Goal: Transaction & Acquisition: Download file/media

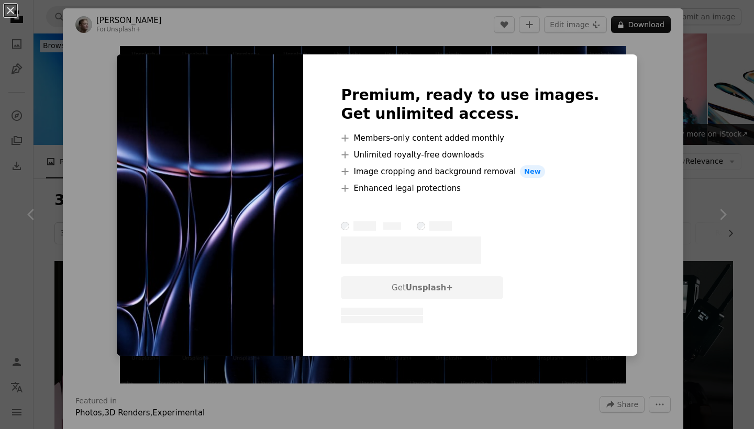
scroll to position [432, 0]
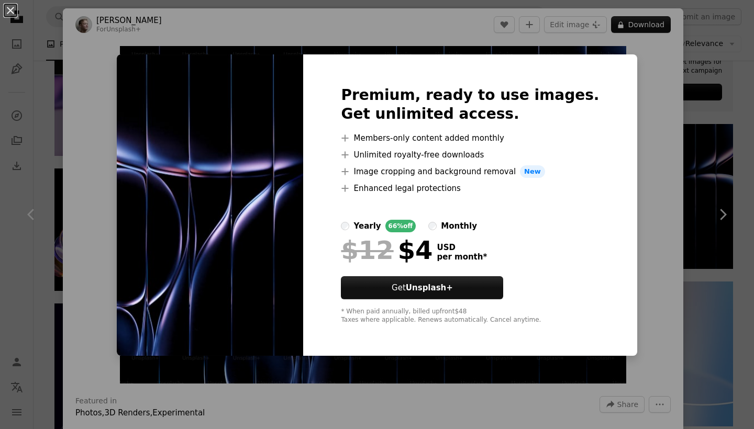
click at [717, 80] on div "An X shape Premium, ready to use images. Get unlimited access. A plus sign Memb…" at bounding box center [377, 214] width 754 height 429
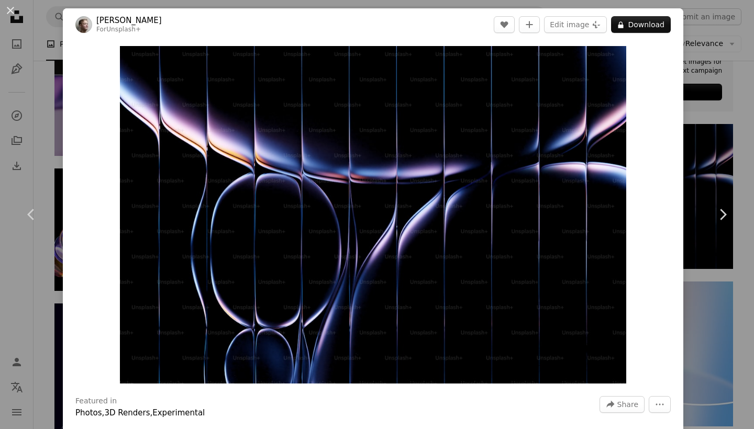
click at [717, 80] on div "An X shape Chevron left Chevron right [PERSON_NAME] For Unsplash+ A heart A plu…" at bounding box center [377, 214] width 754 height 429
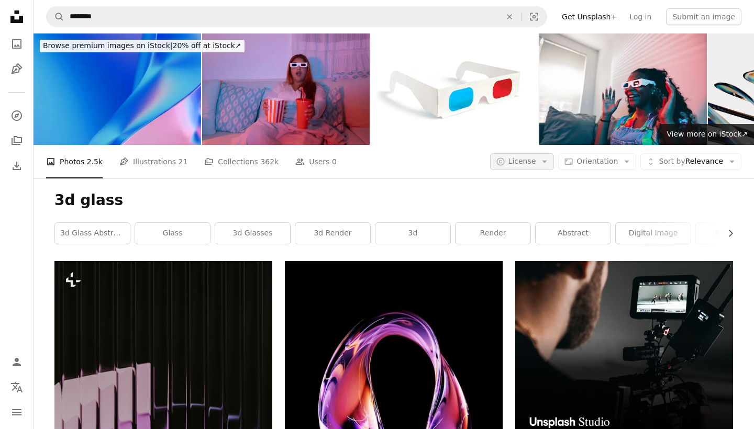
click at [531, 165] on span "License" at bounding box center [522, 161] width 28 height 8
click at [526, 238] on link "Free" at bounding box center [543, 245] width 86 height 19
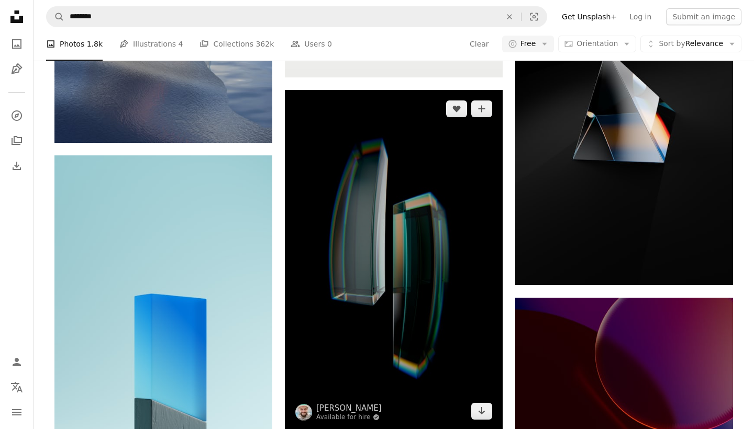
scroll to position [1328, 0]
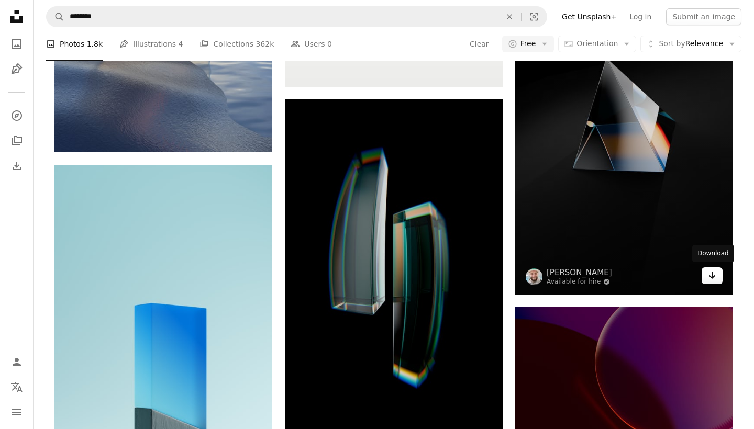
click at [708, 274] on icon "Arrow pointing down" at bounding box center [711, 275] width 8 height 13
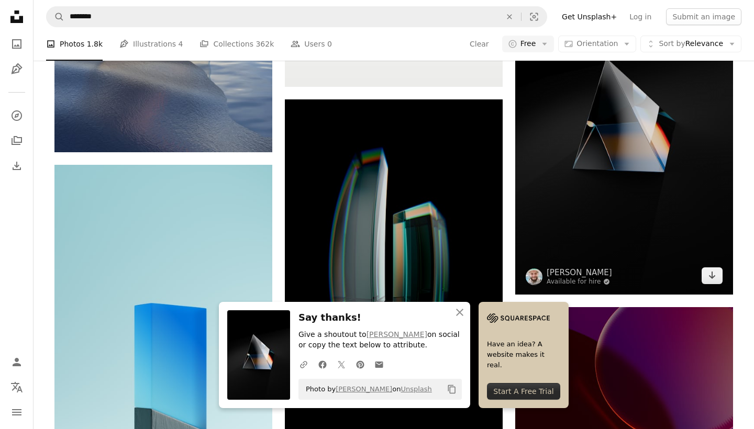
click at [558, 164] on img at bounding box center [624, 124] width 218 height 340
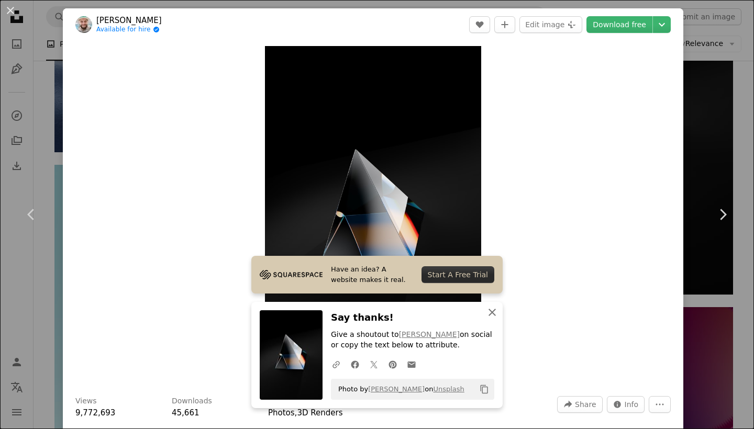
click at [491, 312] on icon "An X shape" at bounding box center [492, 312] width 13 height 13
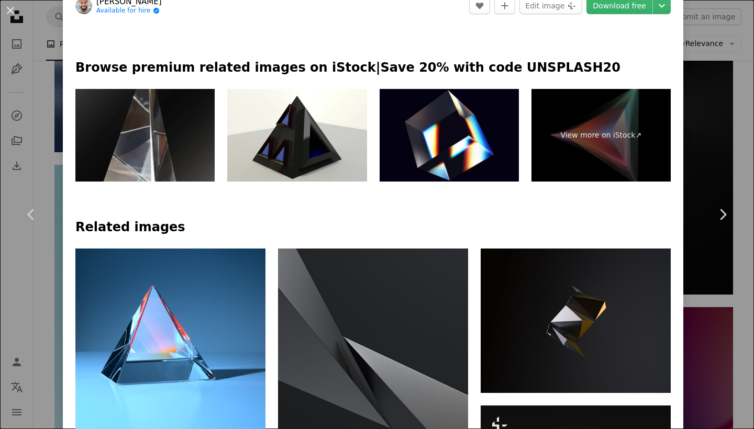
scroll to position [467, 0]
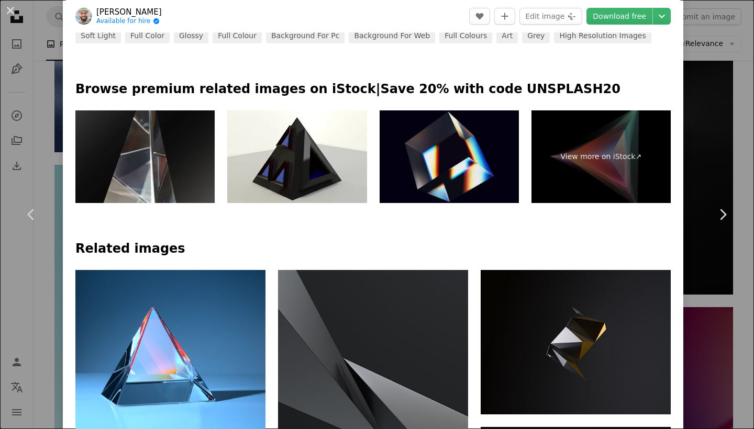
click at [438, 144] on img at bounding box center [448, 156] width 139 height 93
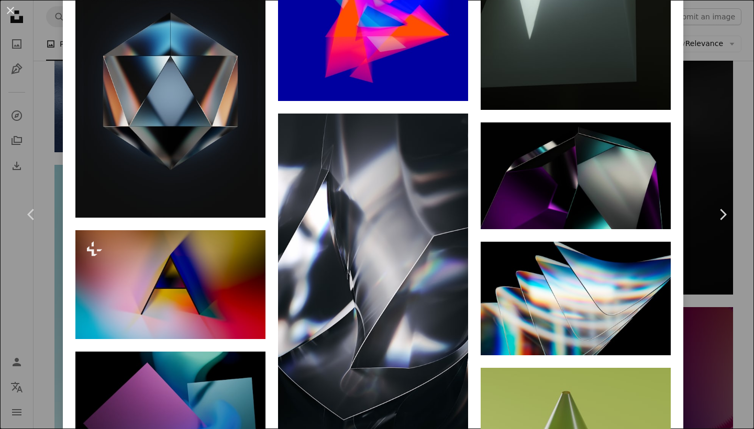
scroll to position [2854, 0]
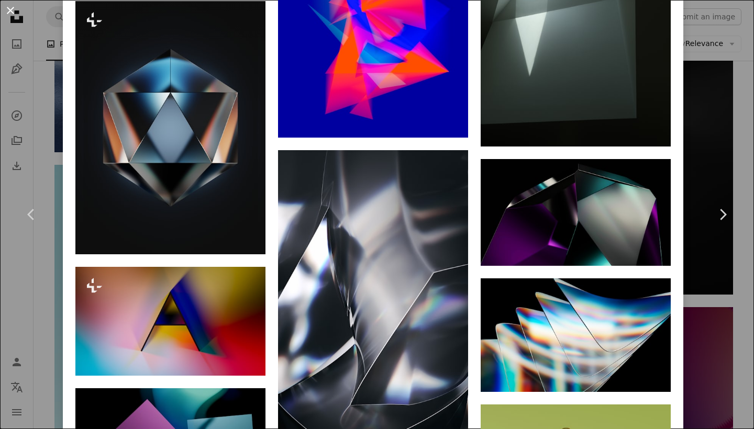
click at [10, 15] on button "An X shape" at bounding box center [10, 10] width 13 height 13
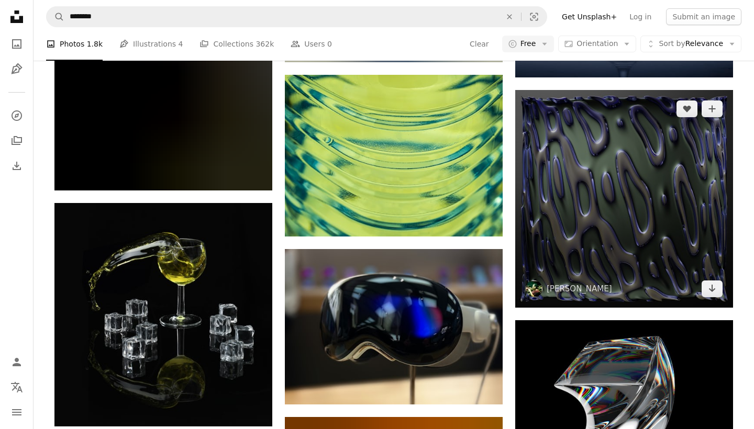
scroll to position [21271, 0]
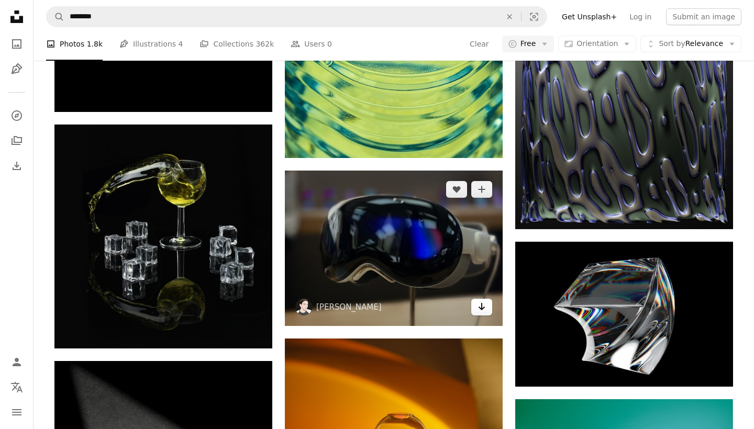
click at [481, 306] on icon "Download" at bounding box center [481, 306] width 7 height 7
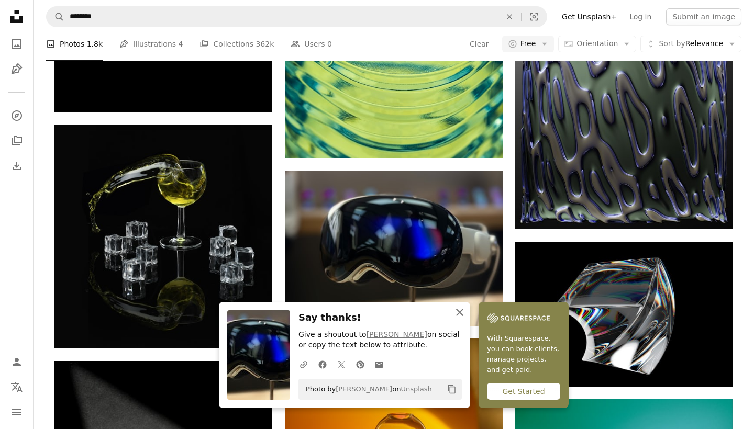
click at [462, 311] on icon "button" at bounding box center [459, 312] width 7 height 7
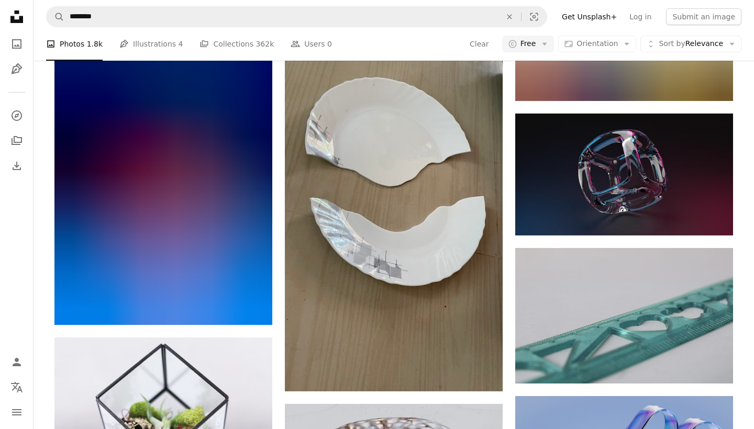
scroll to position [39867, 0]
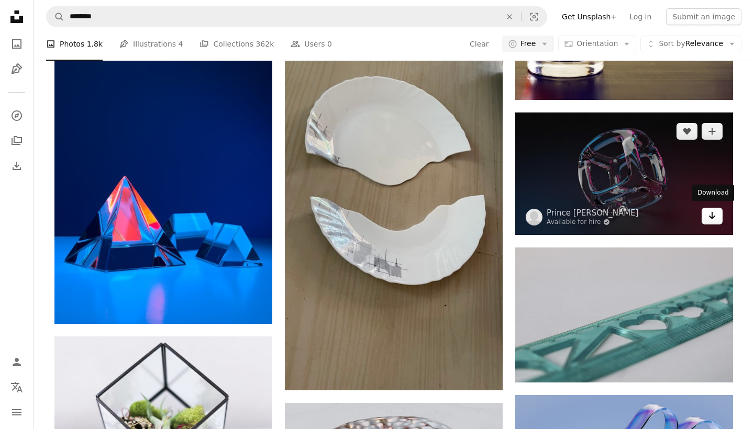
click at [715, 212] on icon "Arrow pointing down" at bounding box center [711, 215] width 8 height 13
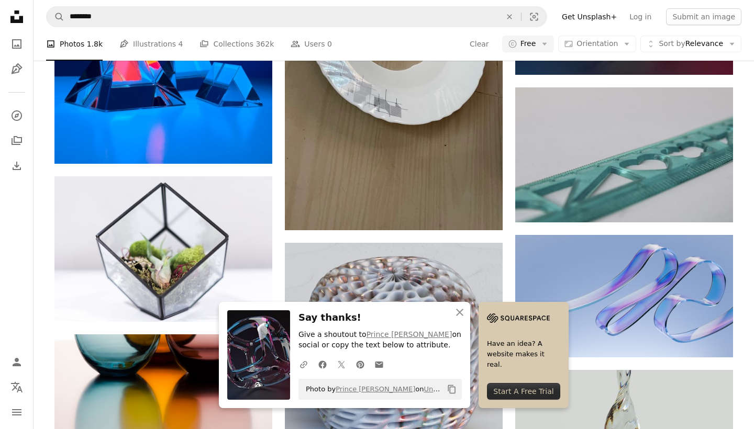
scroll to position [40177, 0]
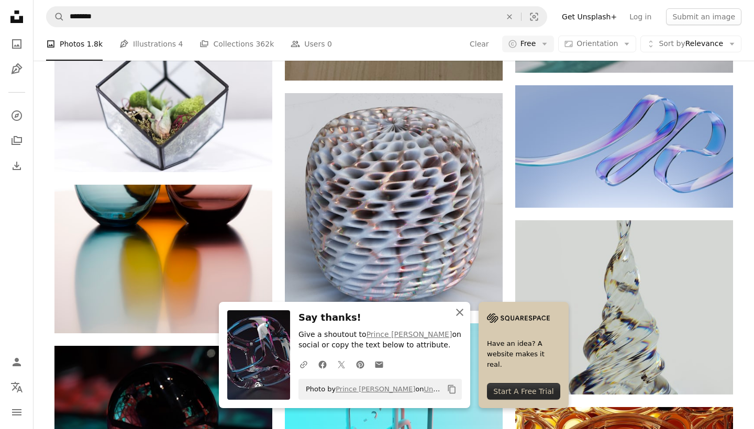
click at [461, 312] on icon "button" at bounding box center [459, 312] width 7 height 7
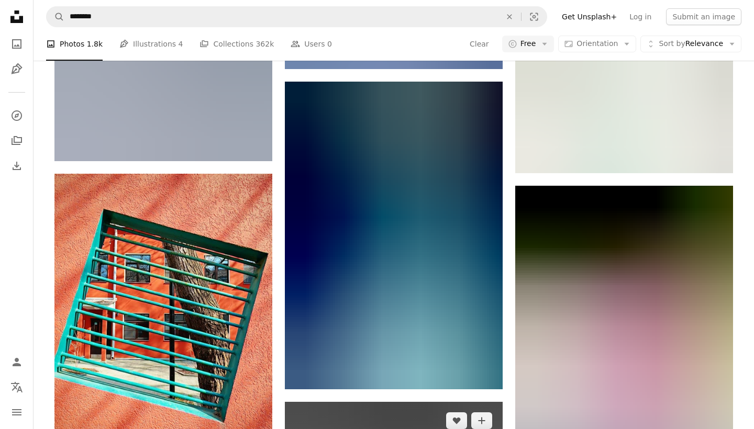
scroll to position [58118, 0]
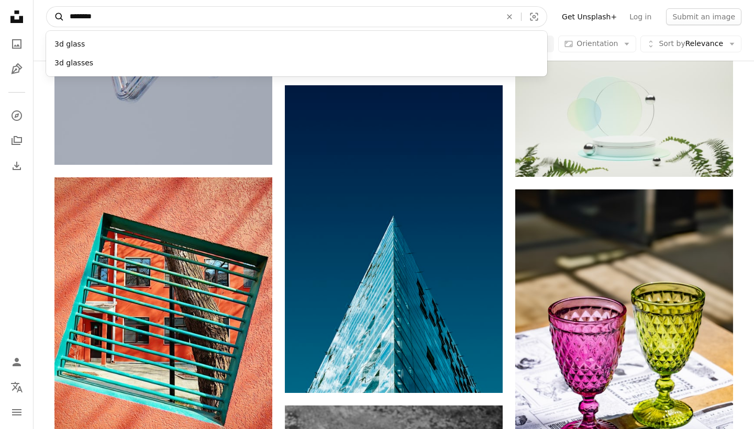
drag, startPoint x: 119, startPoint y: 24, endPoint x: 63, endPoint y: 20, distance: 56.1
click at [63, 20] on form "A magnifying glass ******** 3d glass 3d glasses An X shape Visual search" at bounding box center [296, 16] width 501 height 21
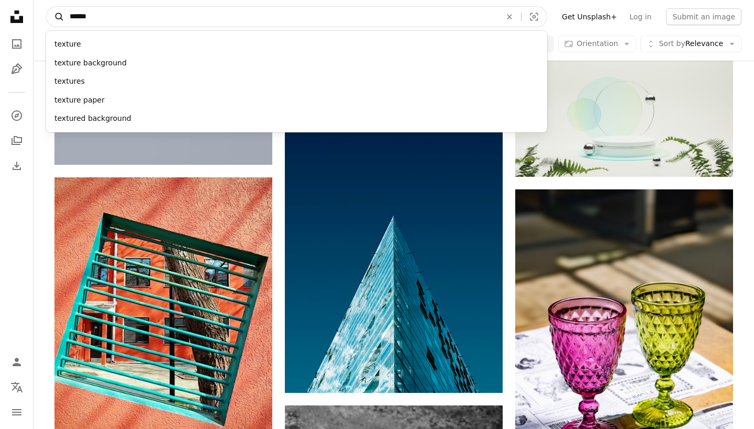
type input "*******"
click at [55, 17] on button "A magnifying glass" at bounding box center [56, 17] width 18 height 20
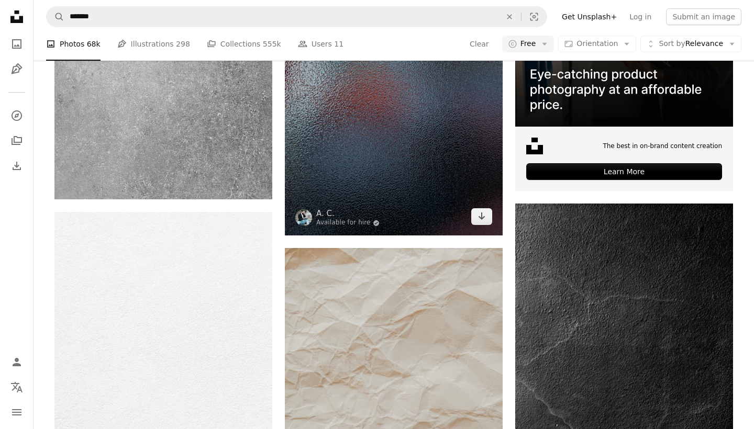
scroll to position [351, 0]
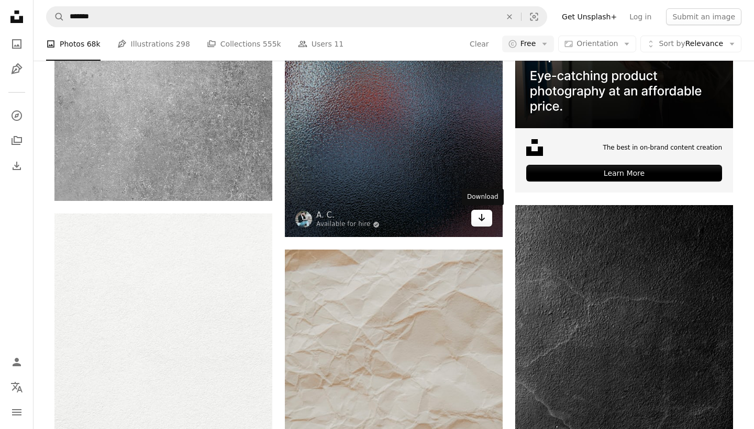
click at [485, 215] on icon "Arrow pointing down" at bounding box center [481, 217] width 8 height 13
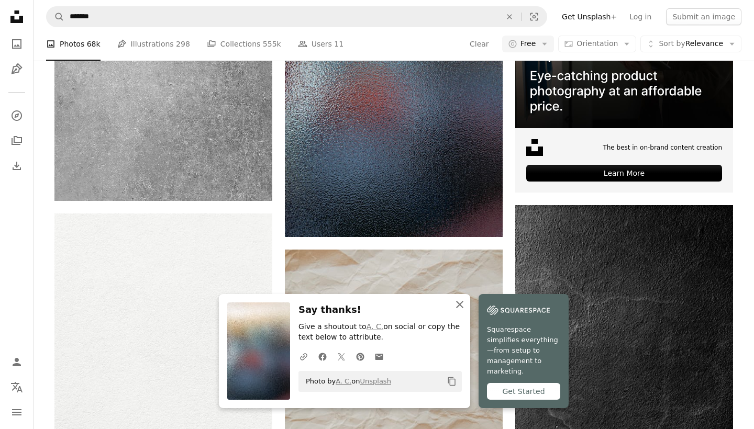
click at [460, 311] on icon "An X shape" at bounding box center [459, 304] width 13 height 13
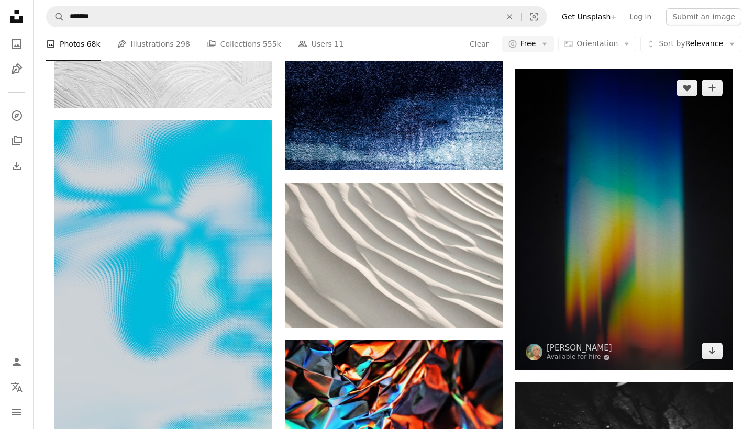
scroll to position [1998, 0]
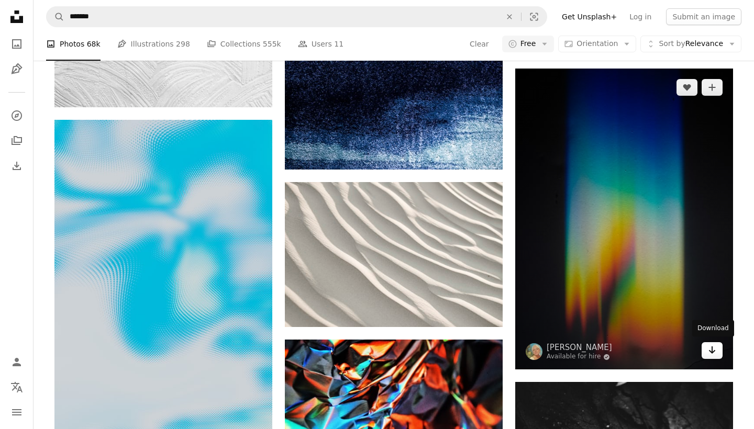
click at [708, 346] on icon "Arrow pointing down" at bounding box center [711, 350] width 8 height 13
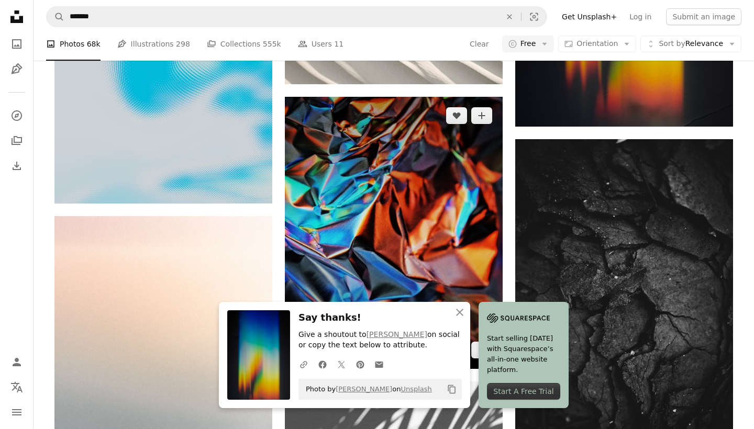
scroll to position [2254, 0]
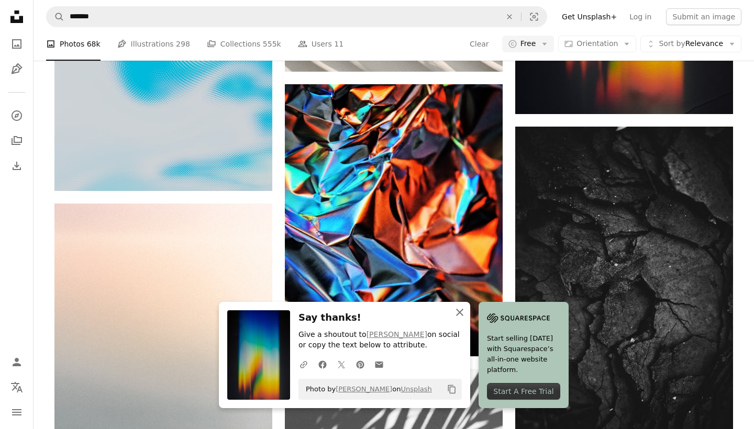
click at [462, 316] on icon "button" at bounding box center [459, 312] width 7 height 7
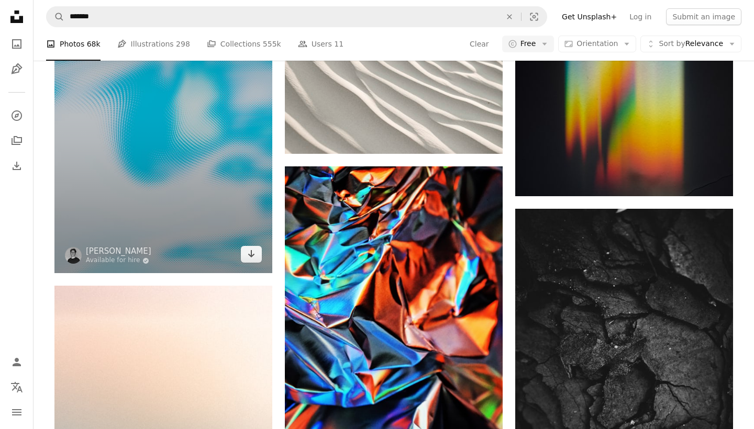
scroll to position [2175, 0]
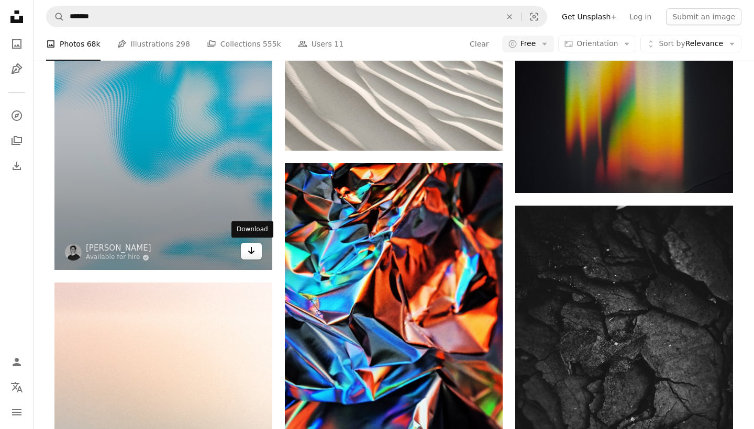
click at [252, 246] on icon "Arrow pointing down" at bounding box center [251, 250] width 8 height 13
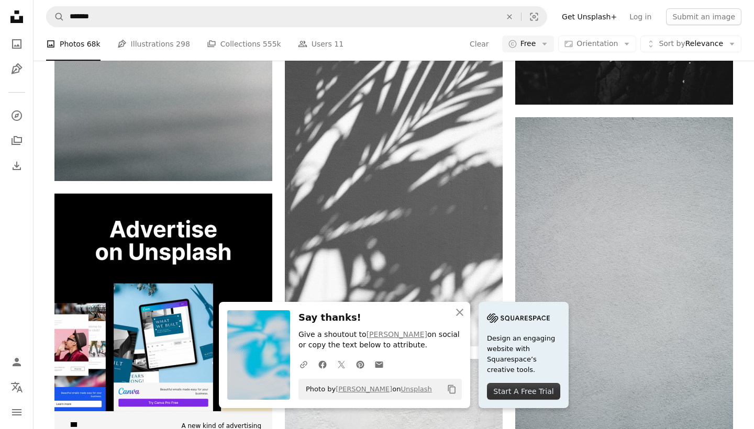
scroll to position [2618, 0]
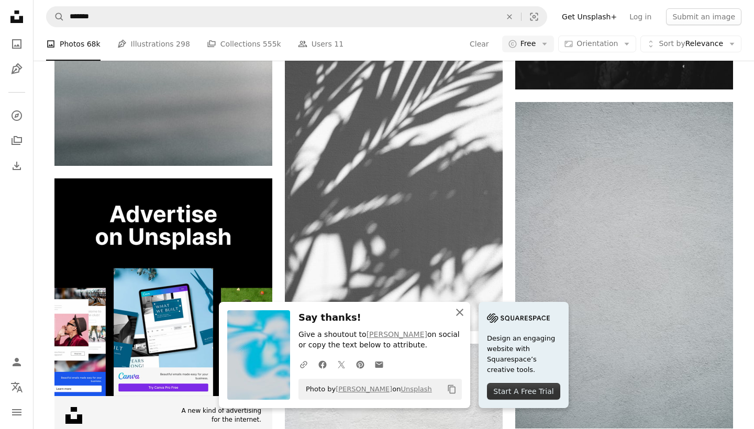
click at [460, 316] on icon "An X shape" at bounding box center [459, 312] width 13 height 13
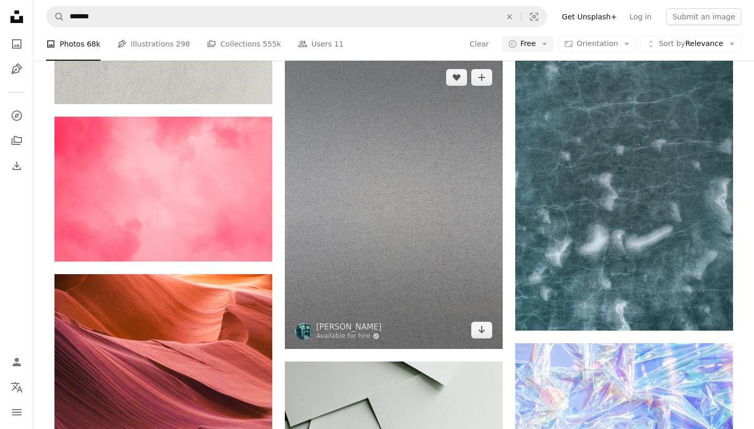
scroll to position [7840, 0]
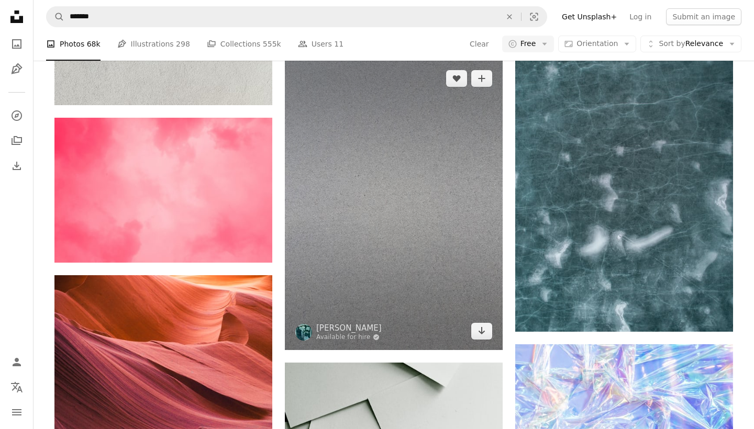
click at [421, 212] on img at bounding box center [394, 205] width 218 height 290
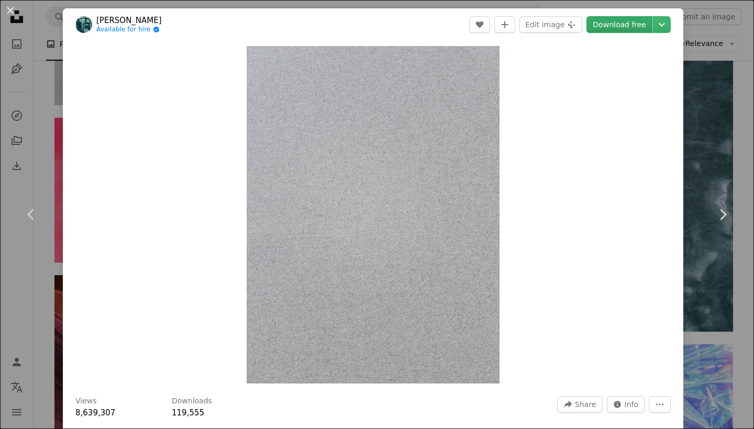
click at [640, 24] on link "Download free" at bounding box center [619, 24] width 66 height 17
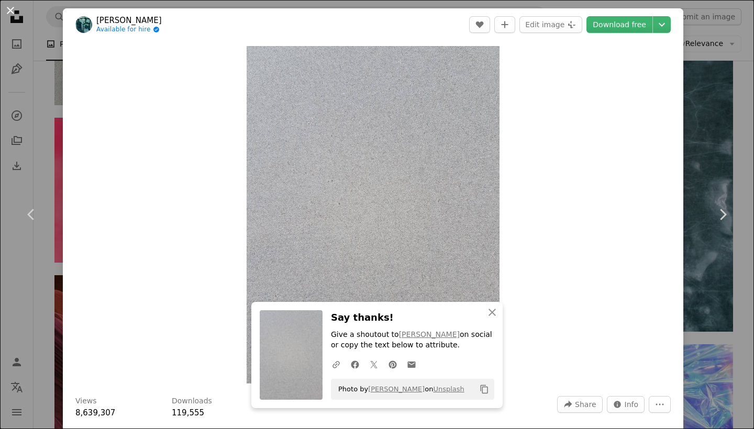
click at [12, 13] on button "An X shape" at bounding box center [10, 10] width 13 height 13
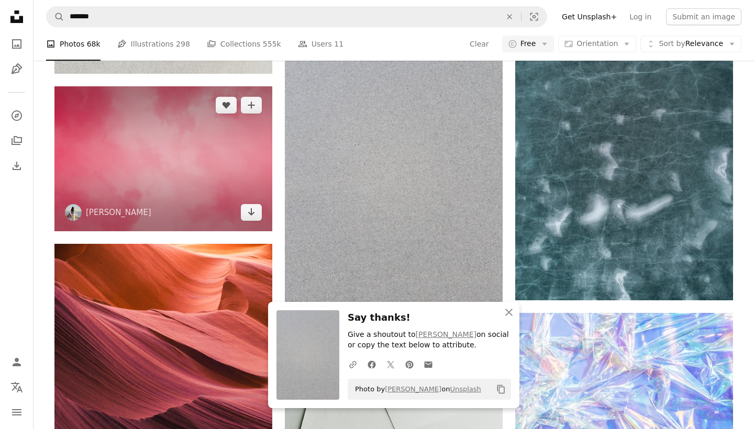
scroll to position [7888, 0]
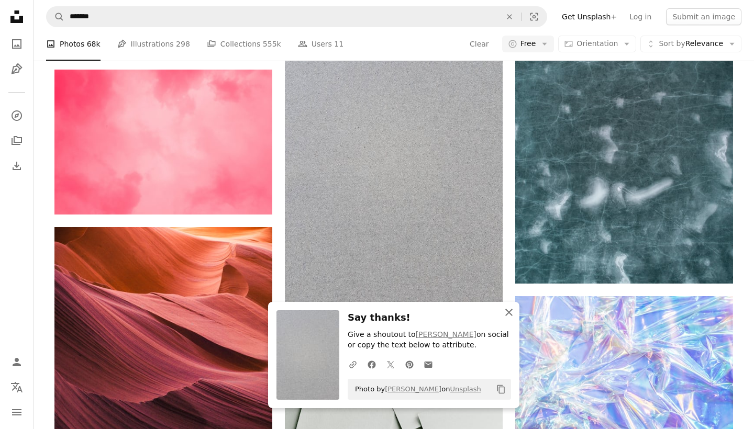
click at [508, 316] on icon "An X shape" at bounding box center [508, 312] width 13 height 13
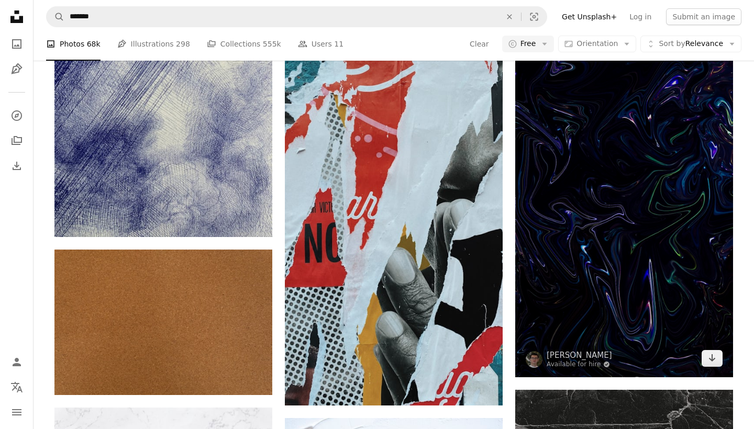
scroll to position [8527, 0]
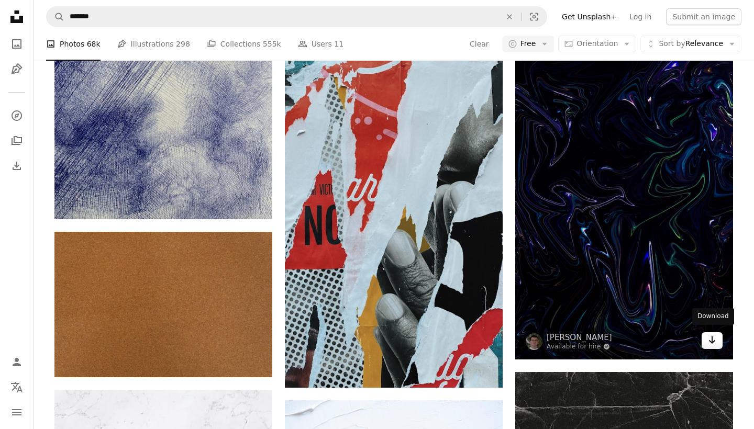
click at [707, 336] on icon "Arrow pointing down" at bounding box center [711, 340] width 8 height 13
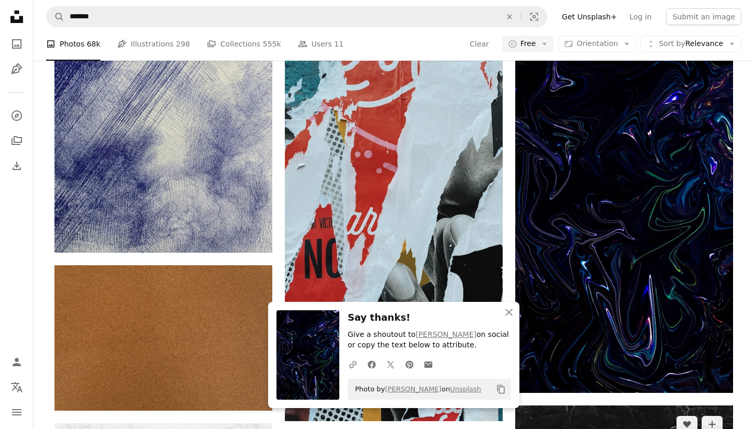
scroll to position [8490, 0]
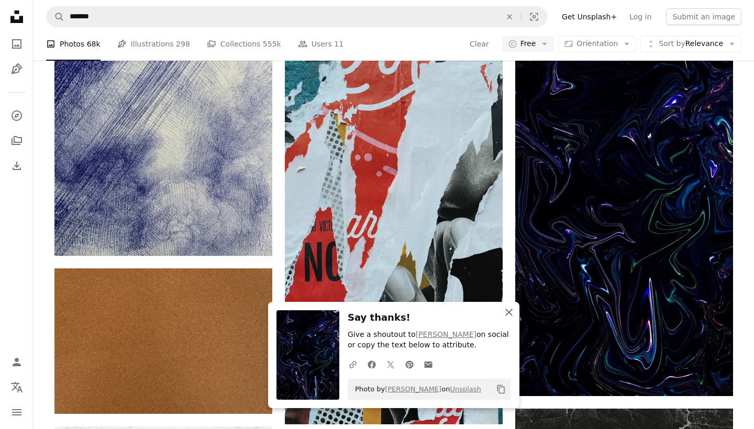
click at [510, 313] on icon "button" at bounding box center [508, 312] width 7 height 7
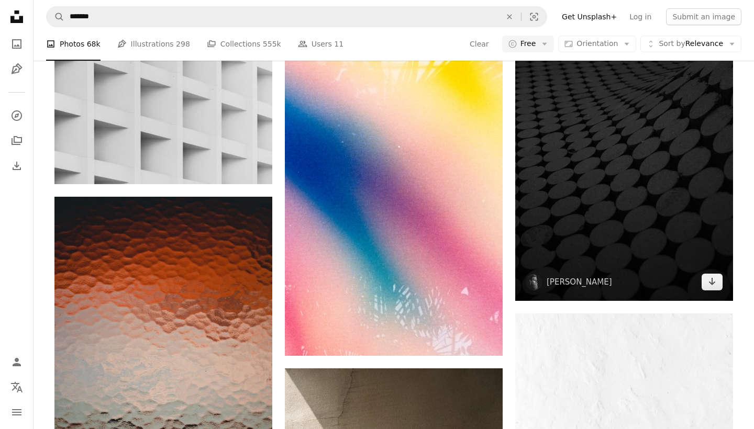
scroll to position [13193, 0]
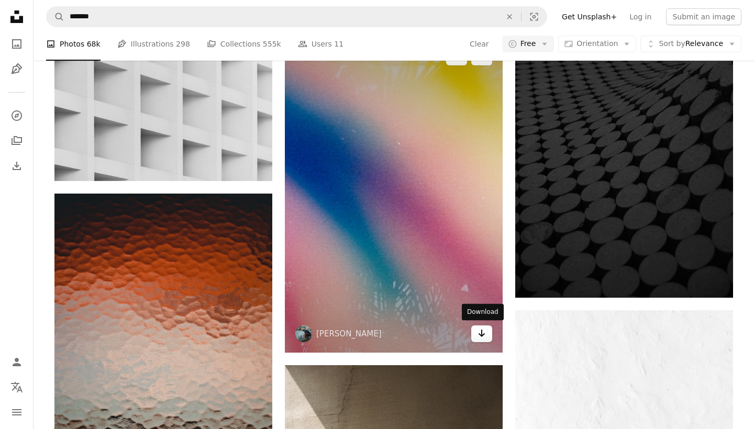
click at [484, 327] on icon "Arrow pointing down" at bounding box center [481, 333] width 8 height 13
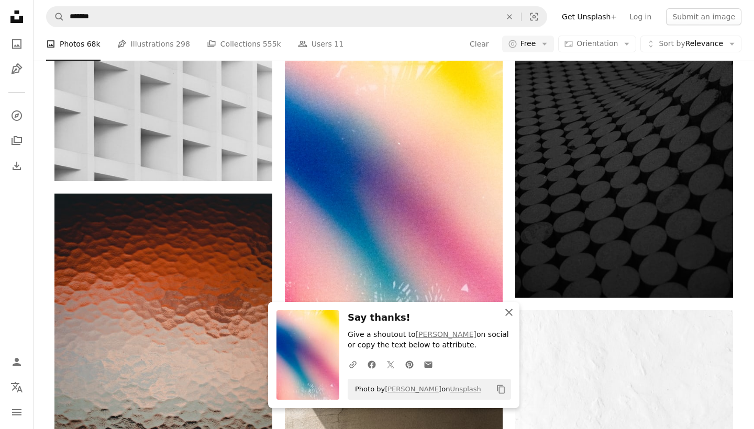
click at [509, 310] on icon "An X shape" at bounding box center [508, 312] width 13 height 13
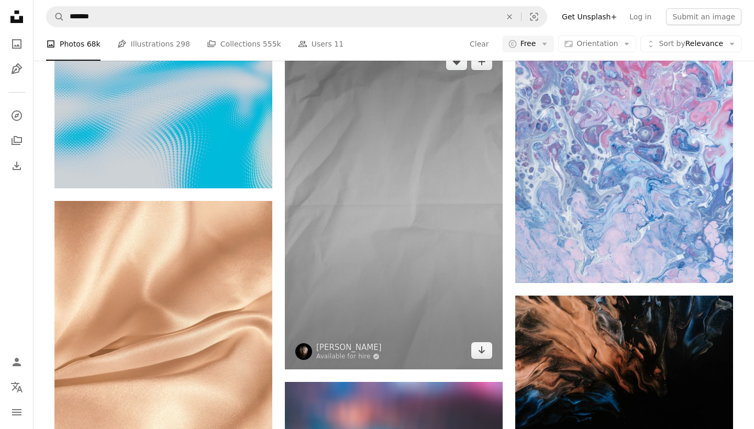
scroll to position [21935, 0]
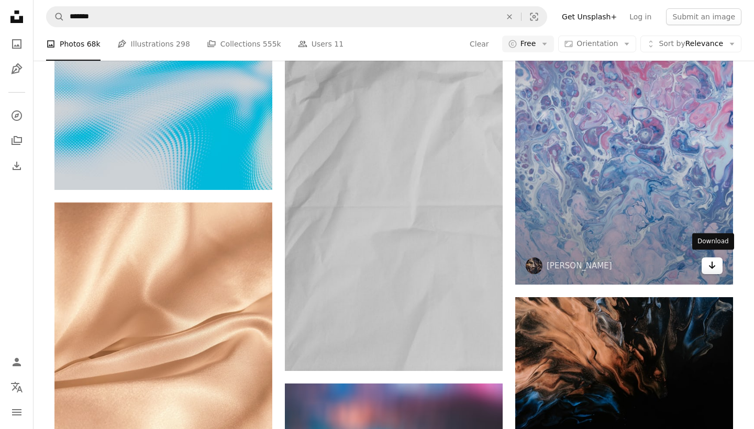
click at [714, 265] on icon "Arrow pointing down" at bounding box center [711, 265] width 8 height 13
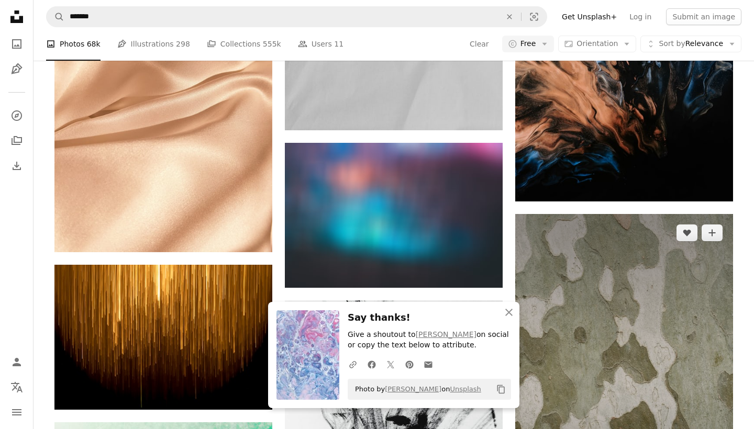
scroll to position [22180, 0]
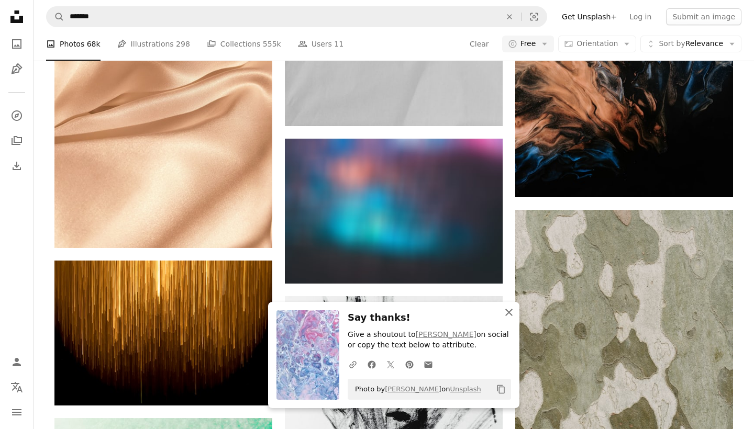
click at [511, 313] on icon "An X shape" at bounding box center [508, 312] width 13 height 13
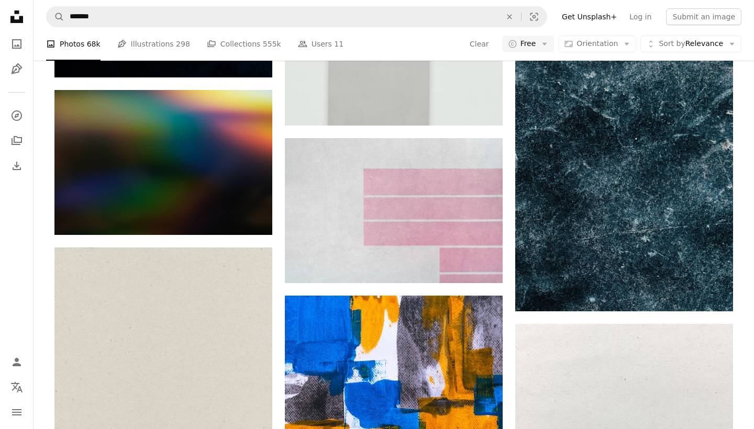
scroll to position [24452, 0]
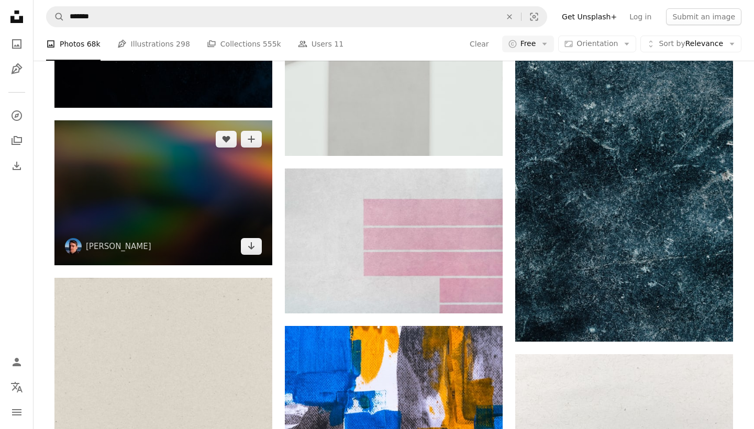
click at [139, 171] on img at bounding box center [163, 192] width 218 height 145
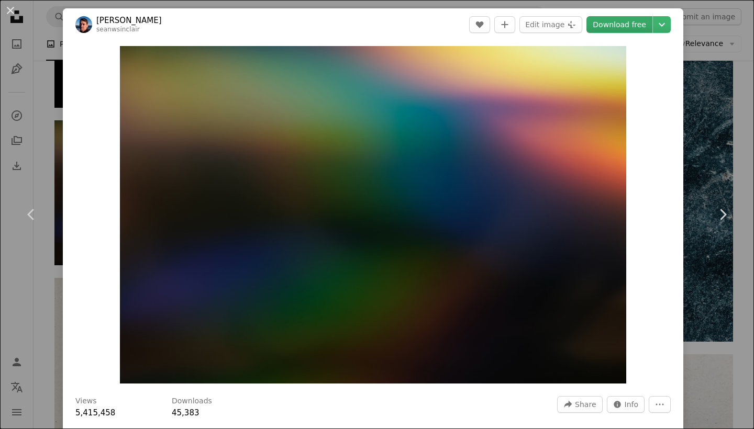
click at [637, 30] on link "Download free" at bounding box center [619, 24] width 66 height 17
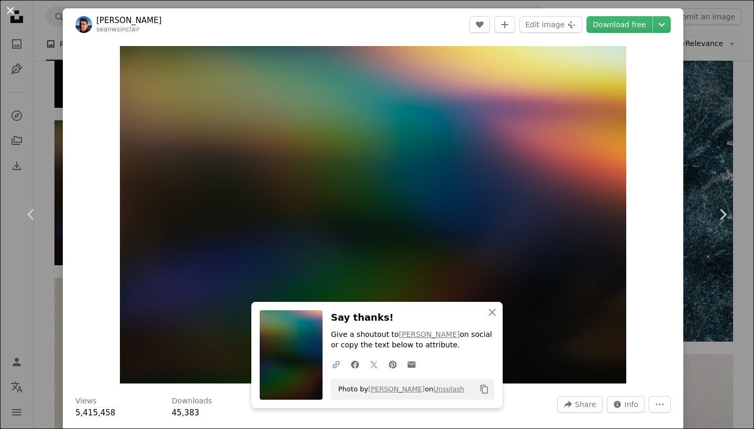
click at [6, 10] on button "An X shape" at bounding box center [10, 10] width 13 height 13
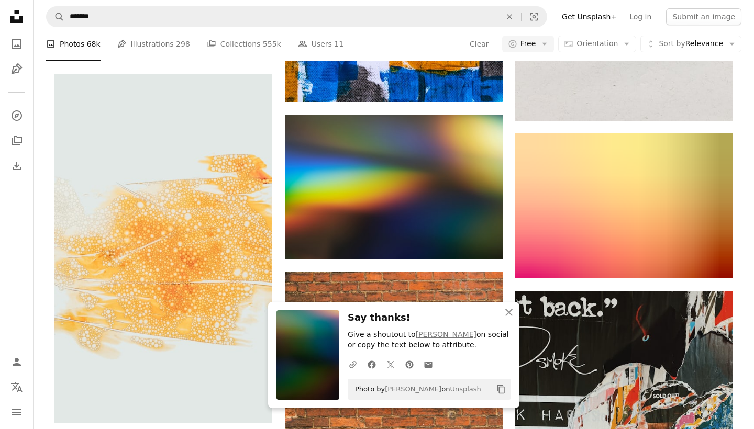
scroll to position [24978, 0]
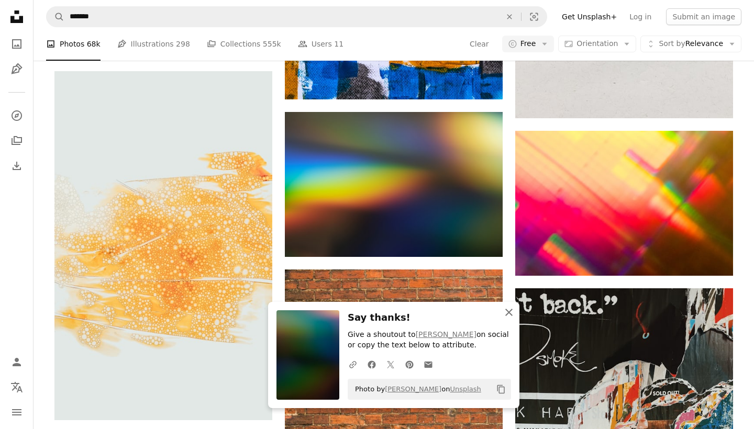
click at [509, 307] on button "An X shape Close" at bounding box center [508, 312] width 21 height 21
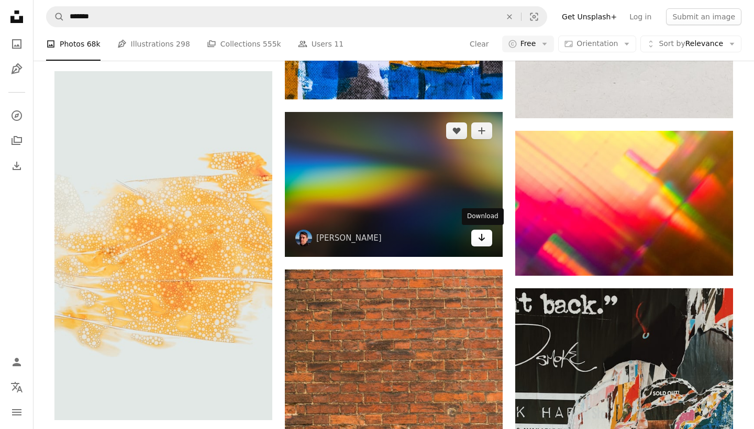
click at [480, 237] on icon "Arrow pointing down" at bounding box center [481, 237] width 8 height 13
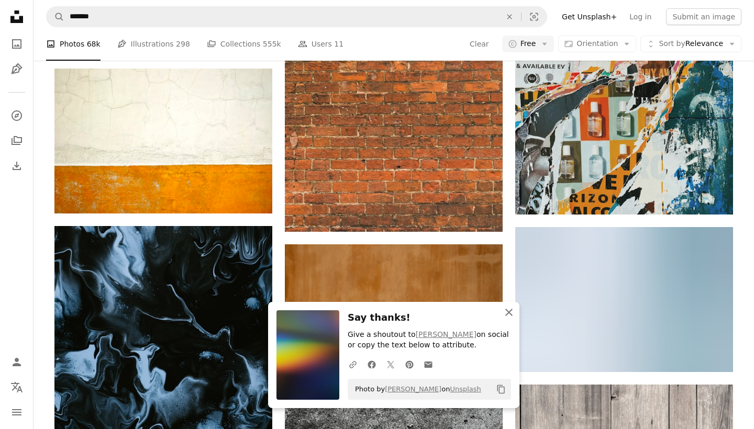
scroll to position [25362, 0]
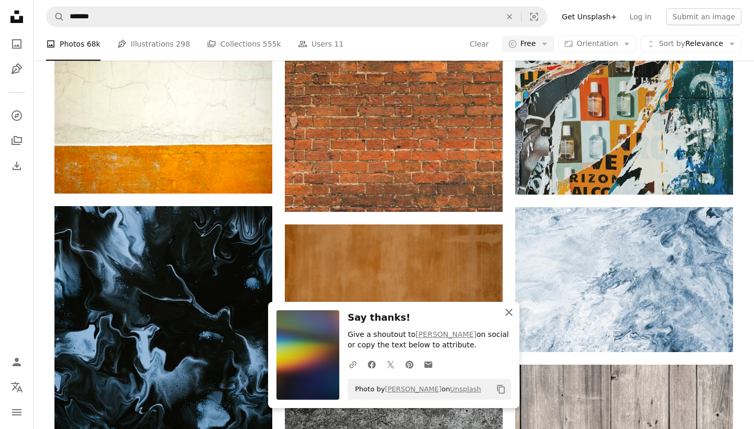
click at [511, 312] on icon "button" at bounding box center [508, 312] width 7 height 7
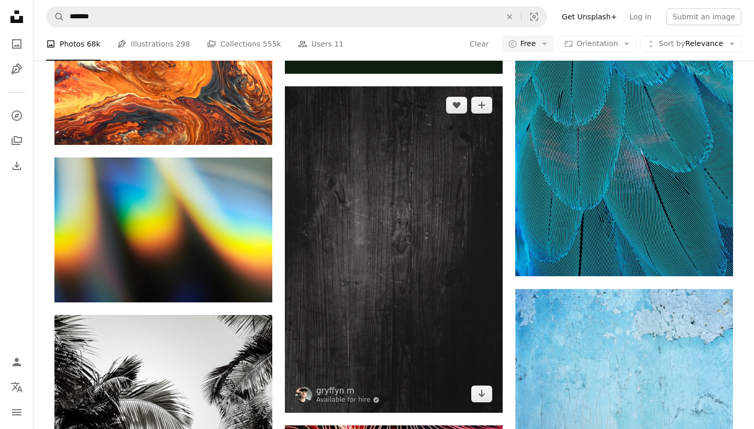
scroll to position [26956, 0]
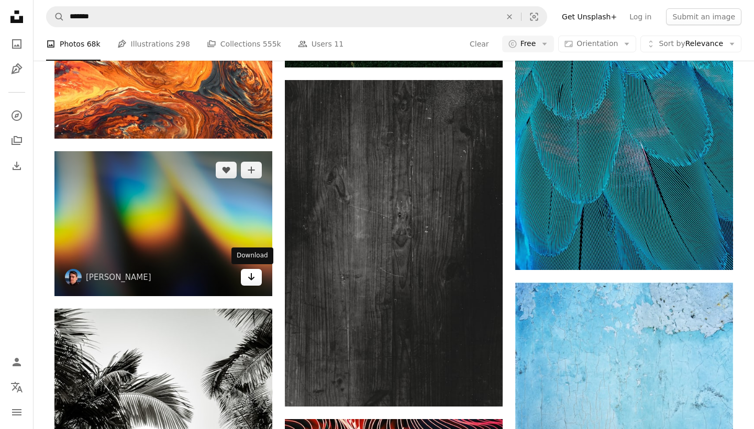
click at [255, 276] on icon "Arrow pointing down" at bounding box center [251, 277] width 8 height 13
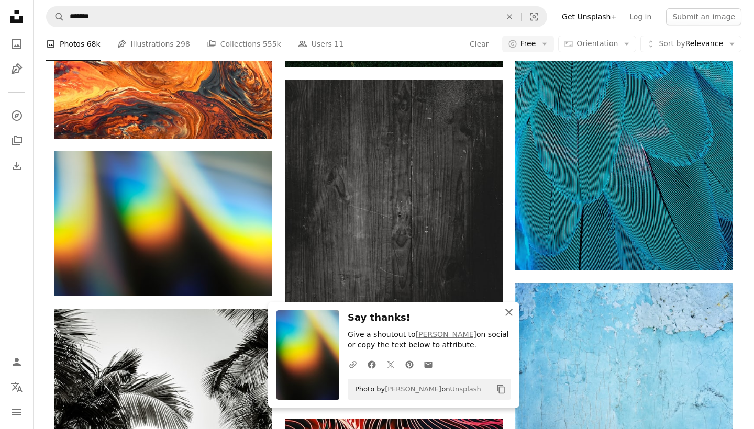
click at [509, 311] on icon "An X shape" at bounding box center [508, 312] width 13 height 13
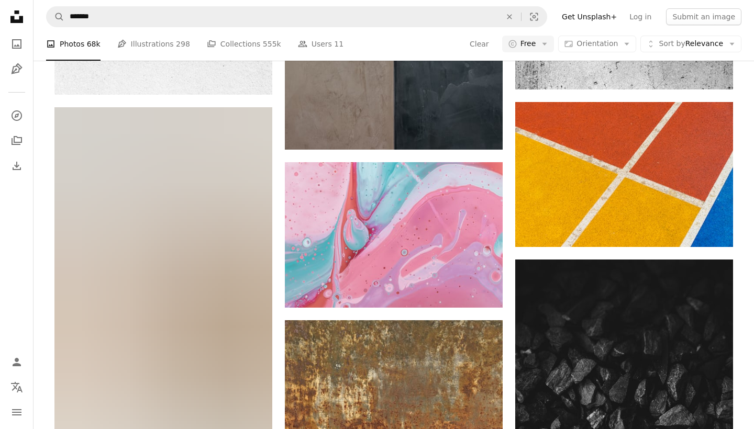
scroll to position [39314, 0]
